Goal: Task Accomplishment & Management: Manage account settings

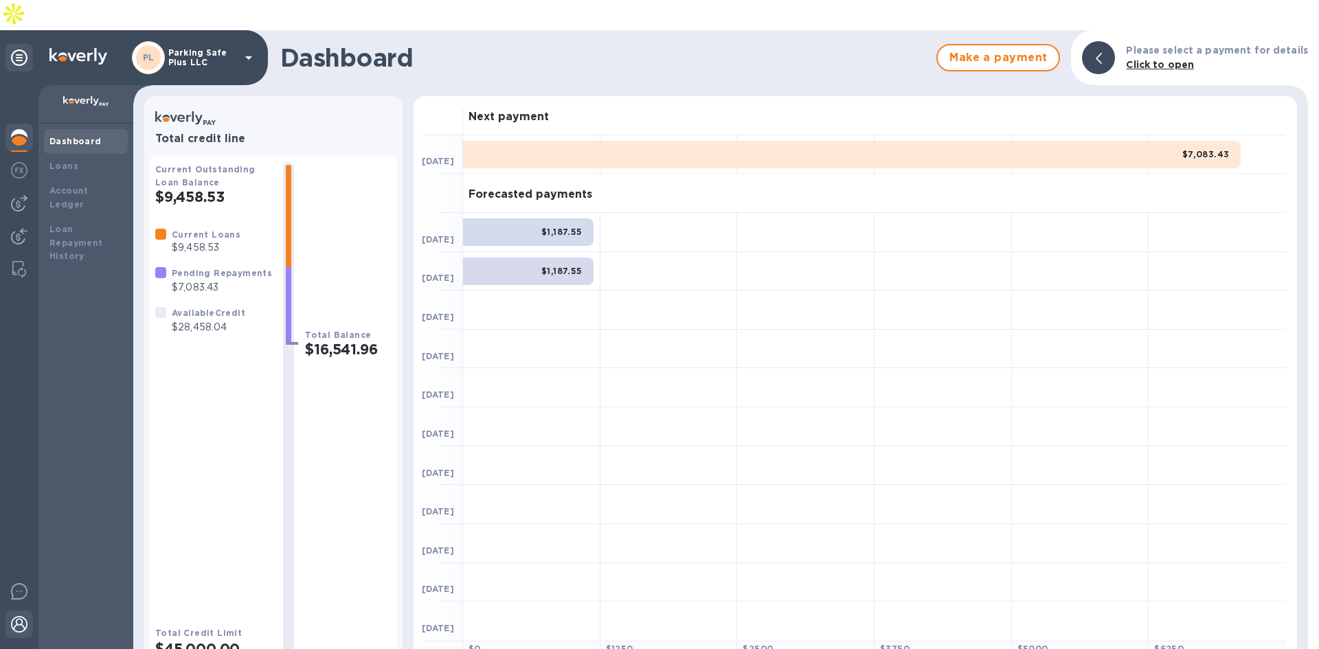
click at [21, 616] on img at bounding box center [19, 624] width 16 height 16
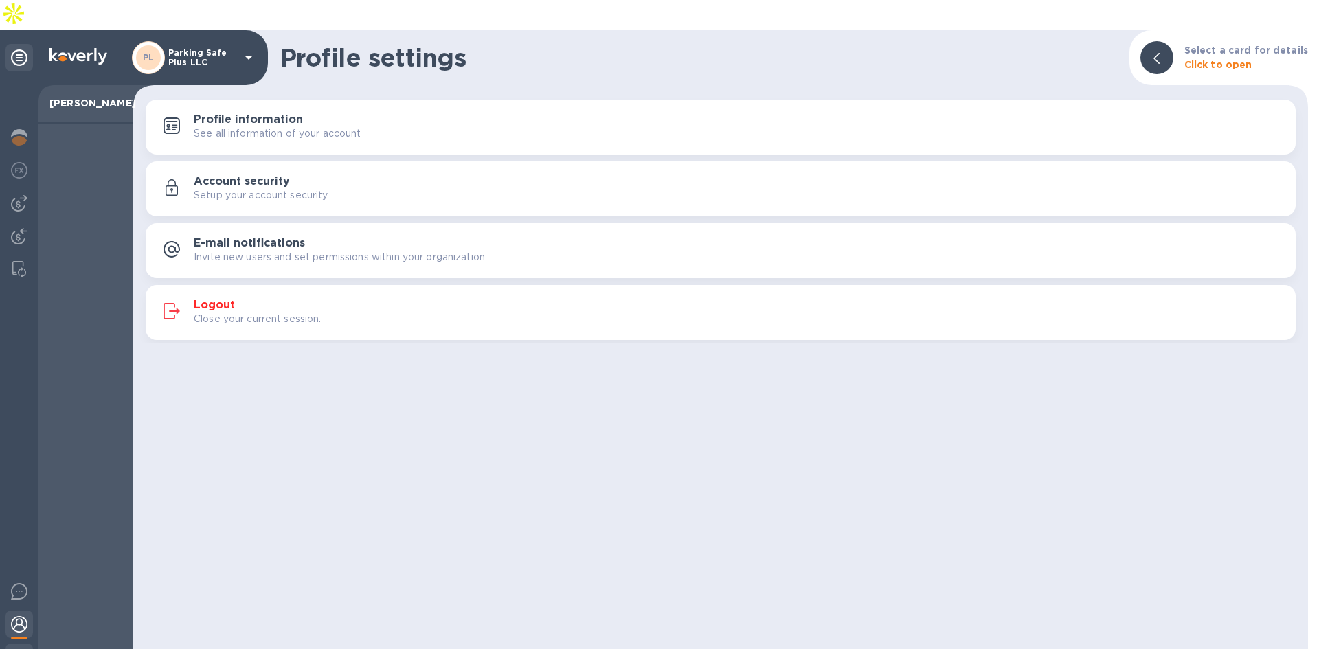
click at [19, 625] on img at bounding box center [19, 657] width 16 height 16
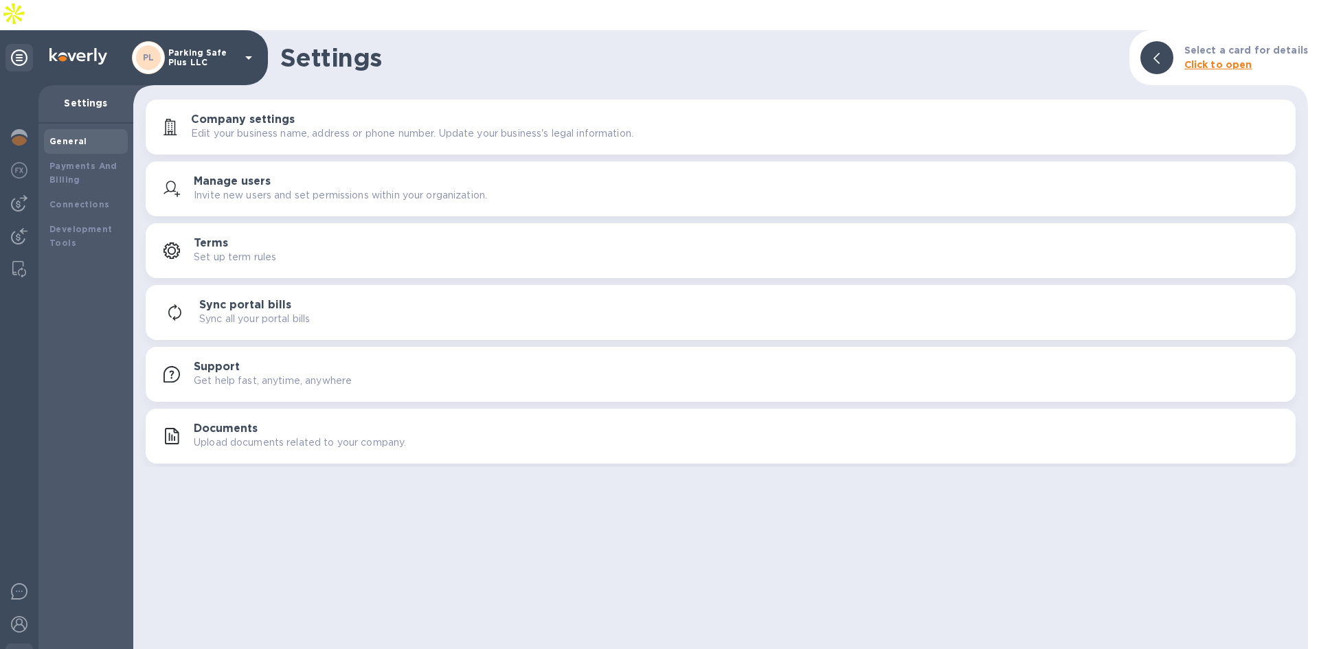
click at [293, 188] on p "Invite new users and set permissions within your organization." at bounding box center [340, 195] width 293 height 14
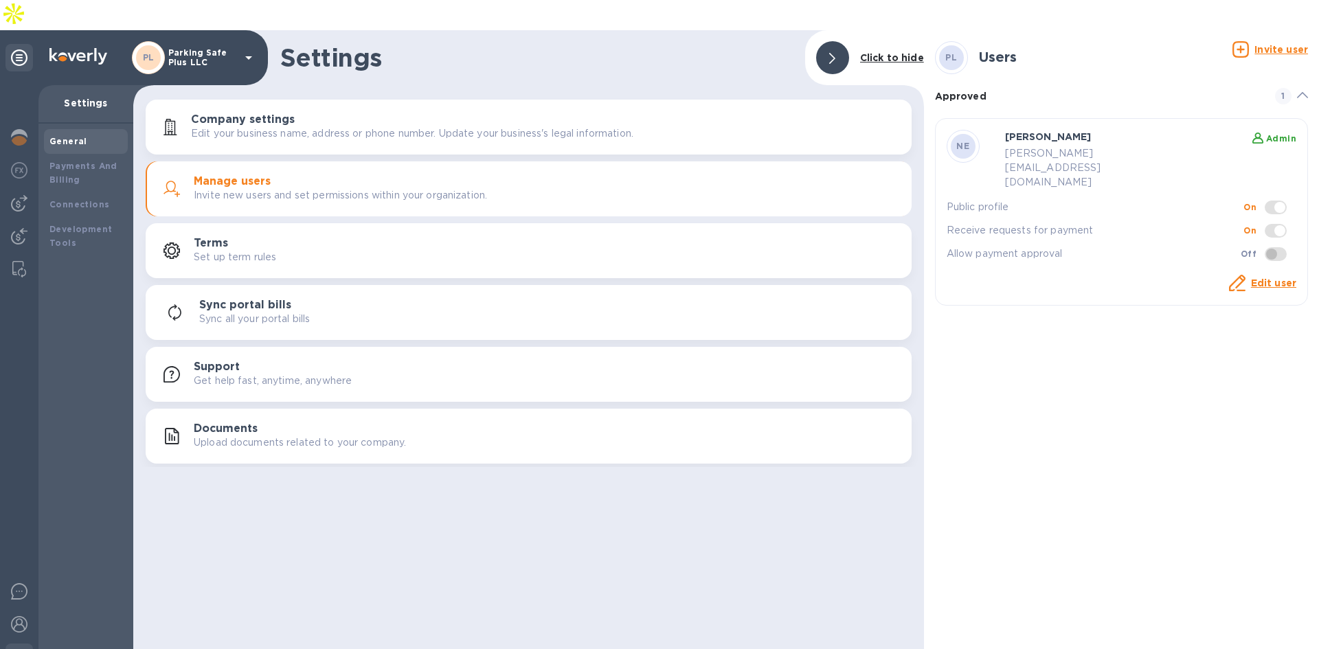
click at [1286, 44] on u "Invite user" at bounding box center [1281, 49] width 54 height 11
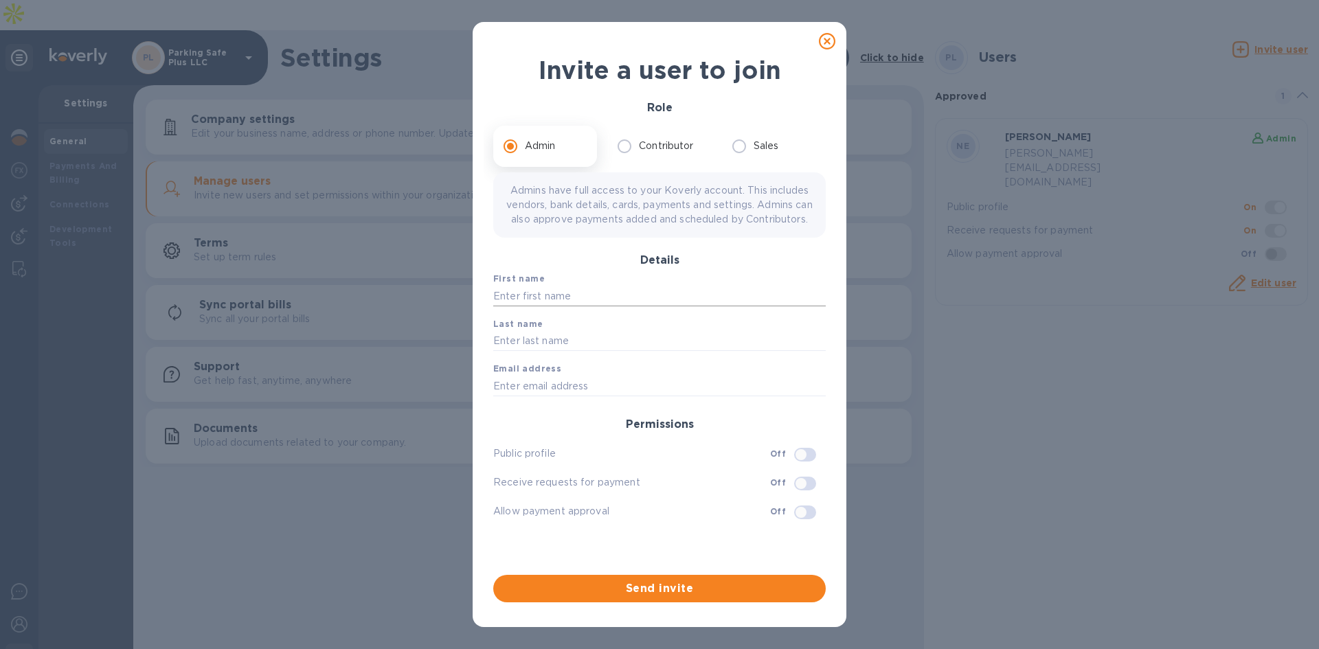
drag, startPoint x: 563, startPoint y: 313, endPoint x: 533, endPoint y: 317, distance: 30.4
click at [563, 306] on input "text" at bounding box center [659, 296] width 333 height 21
type input "Malka"
type input "[PERSON_NAME]"
click at [555, 396] on input "text" at bounding box center [659, 386] width 333 height 21
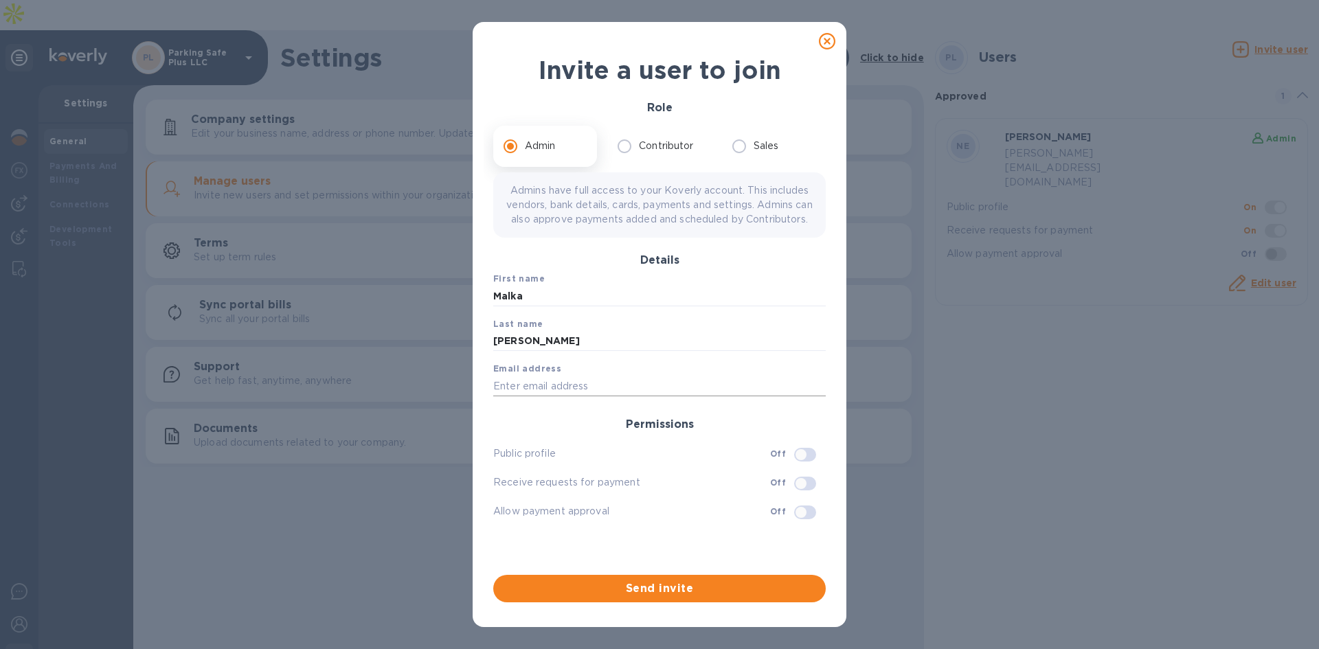
click at [523, 396] on input "text" at bounding box center [659, 386] width 333 height 21
paste input "[EMAIL_ADDRESS][DOMAIN_NAME]"
type input "[EMAIL_ADDRESS][DOMAIN_NAME]"
click at [802, 466] on input "checkbox" at bounding box center [801, 454] width 70 height 23
checkbox input "true"
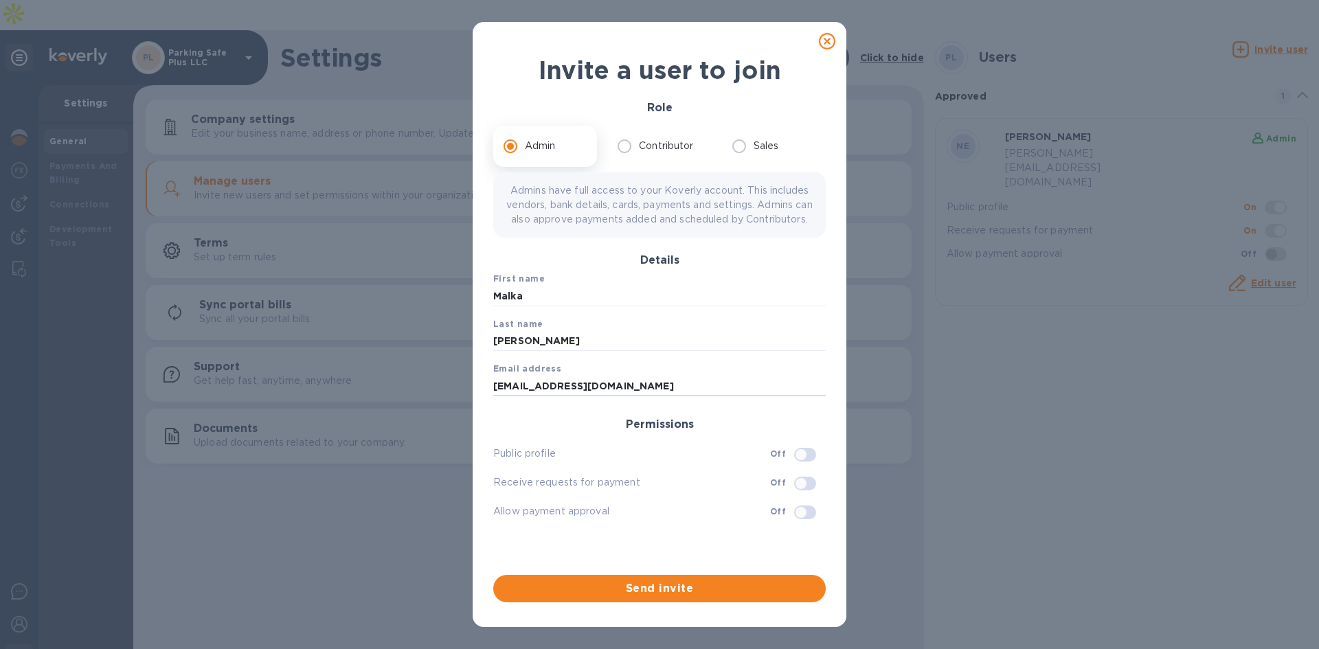
checkbox input "true"
click at [811, 522] on input "checkbox" at bounding box center [801, 512] width 70 height 23
checkbox input "true"
click at [679, 585] on span "Send invite" at bounding box center [659, 589] width 311 height 16
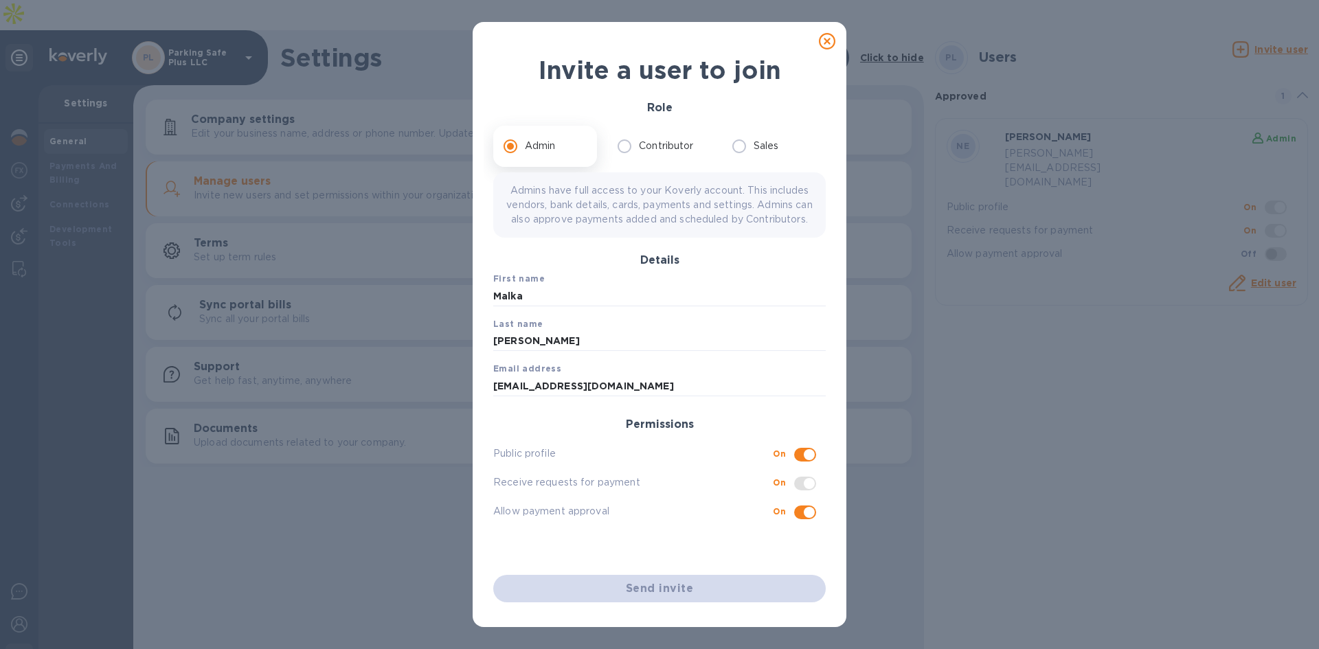
checkbox input "false"
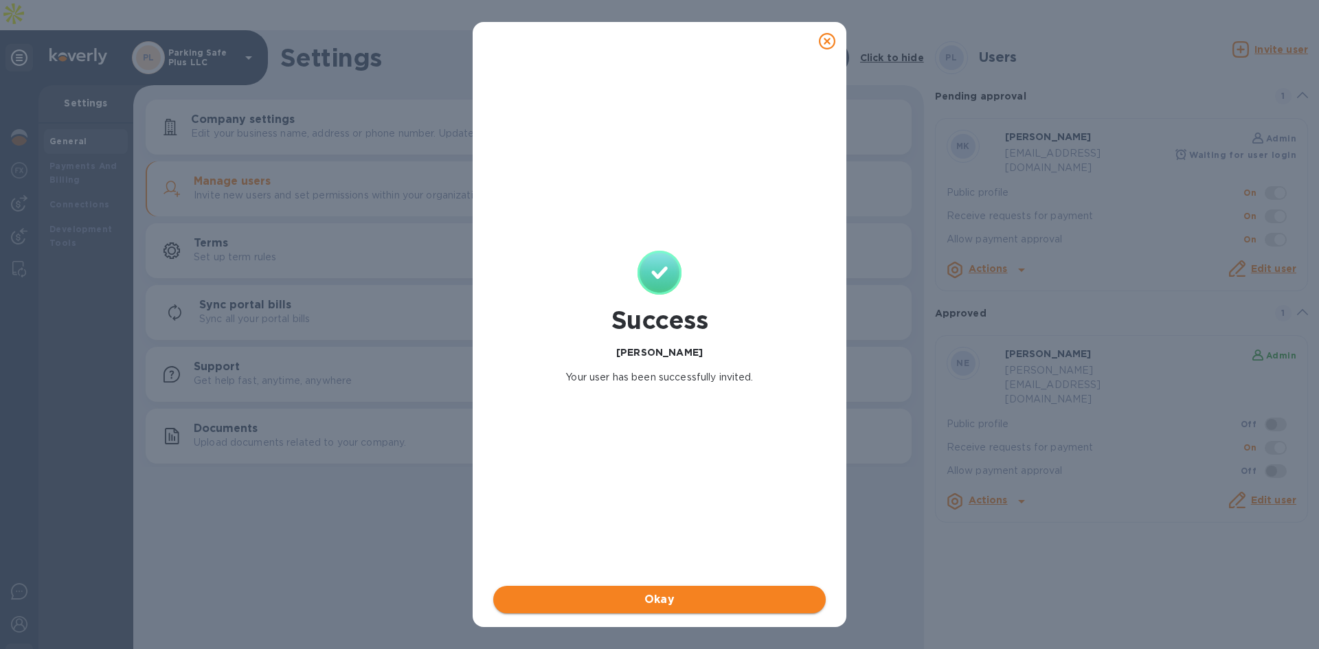
click at [674, 594] on span "Okay" at bounding box center [659, 600] width 311 height 16
